Goal: Contribute content: Add original content to the website for others to see

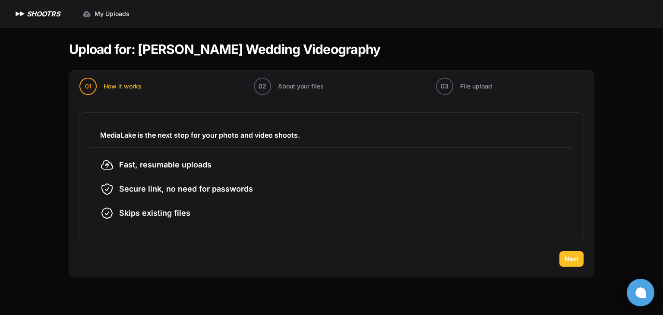
click at [574, 258] on span "Next" at bounding box center [571, 259] width 14 height 9
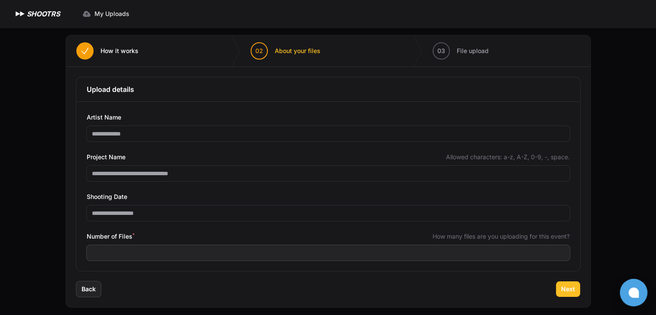
scroll to position [41, 0]
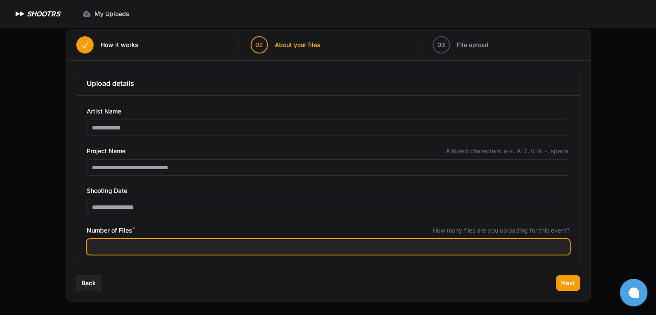
click at [177, 246] on input "Number of Files *" at bounding box center [328, 247] width 483 height 16
type input "***"
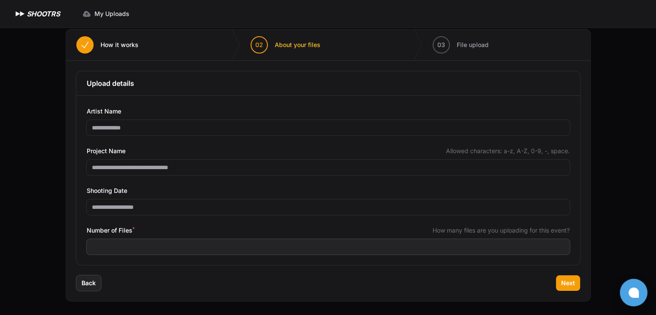
click at [164, 276] on div "Back Next" at bounding box center [328, 288] width 525 height 26
click at [567, 283] on span "Next" at bounding box center [568, 283] width 14 height 9
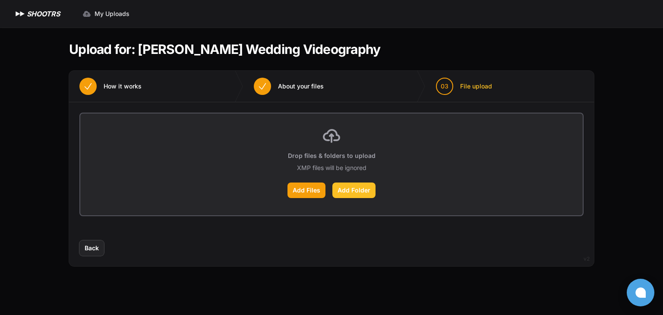
click at [356, 191] on label "Add Folder" at bounding box center [353, 191] width 43 height 16
click at [0, 0] on input "Add Folder" at bounding box center [0, 0] width 0 height 0
